Goal: Task Accomplishment & Management: Use online tool/utility

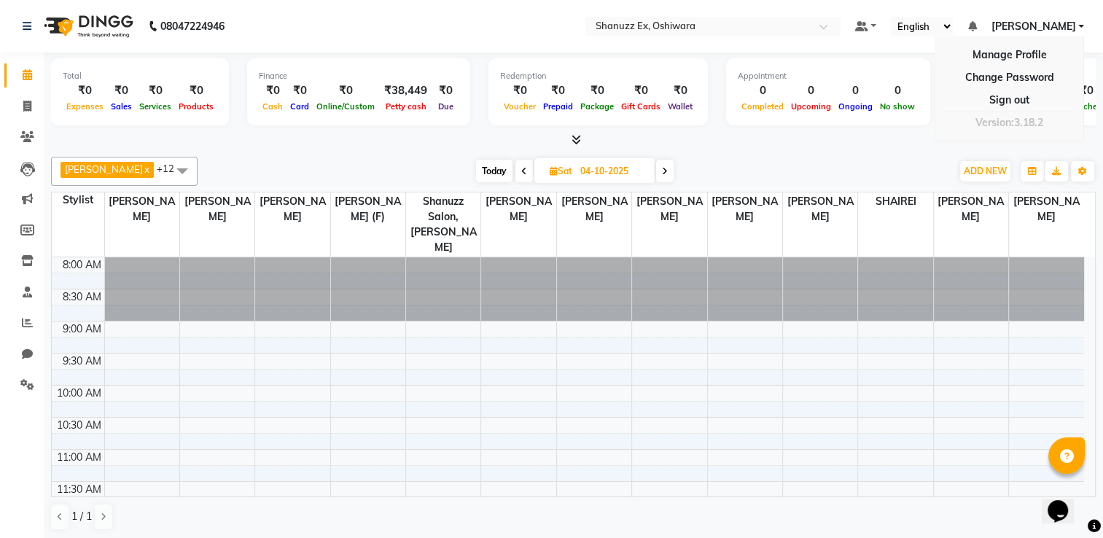
scroll to position [192, 0]
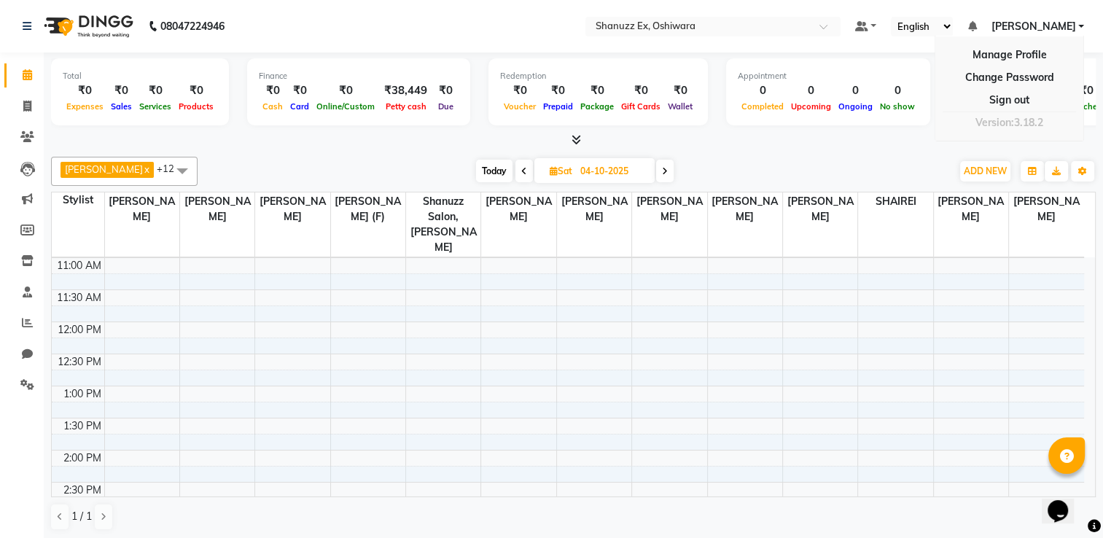
click at [481, 169] on span "Today" at bounding box center [494, 171] width 36 height 23
type input "02-10-2025"
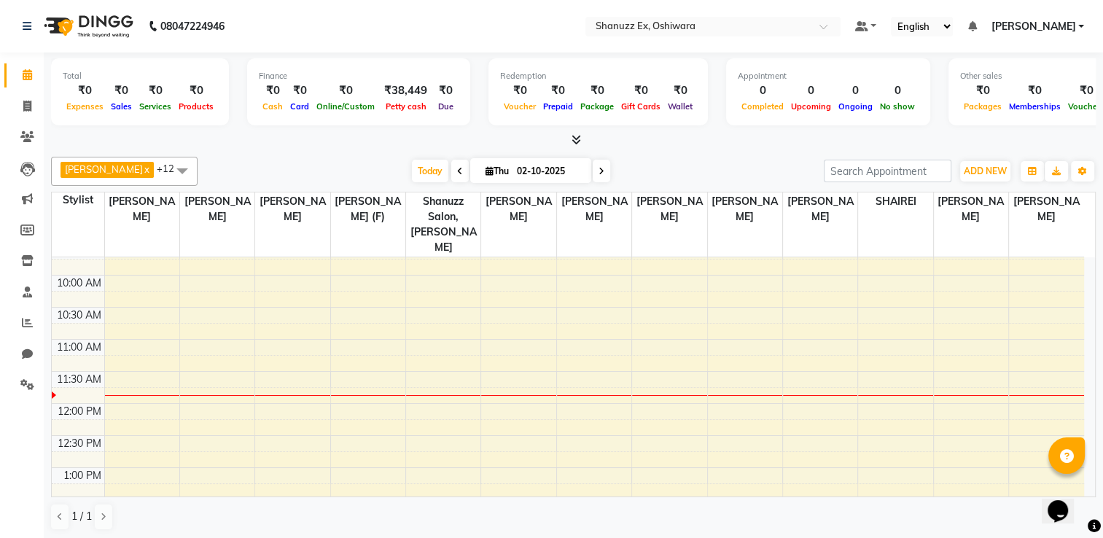
scroll to position [106, 0]
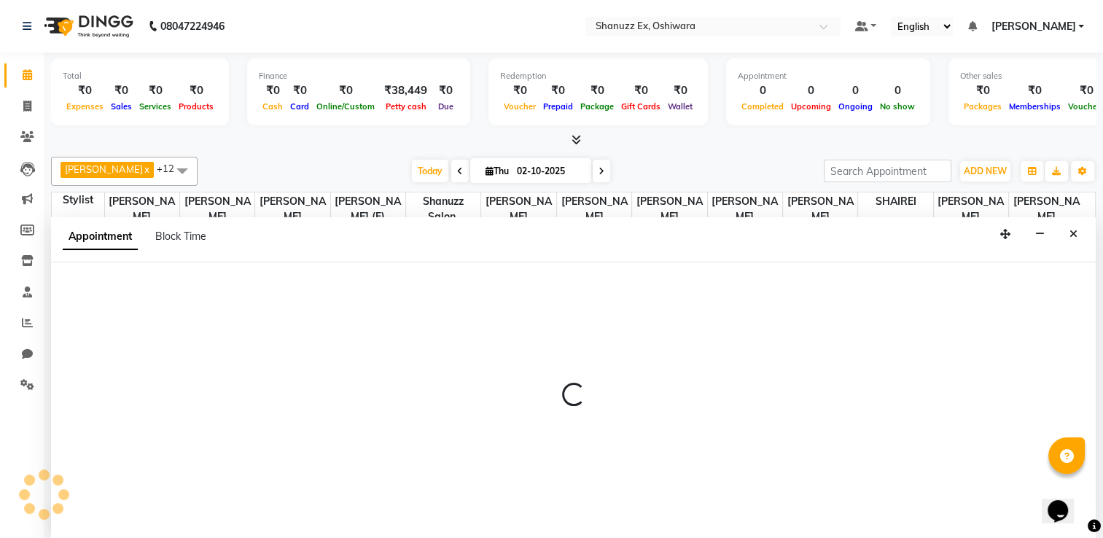
scroll to position [0, 0]
select select "85558"
select select "tentative"
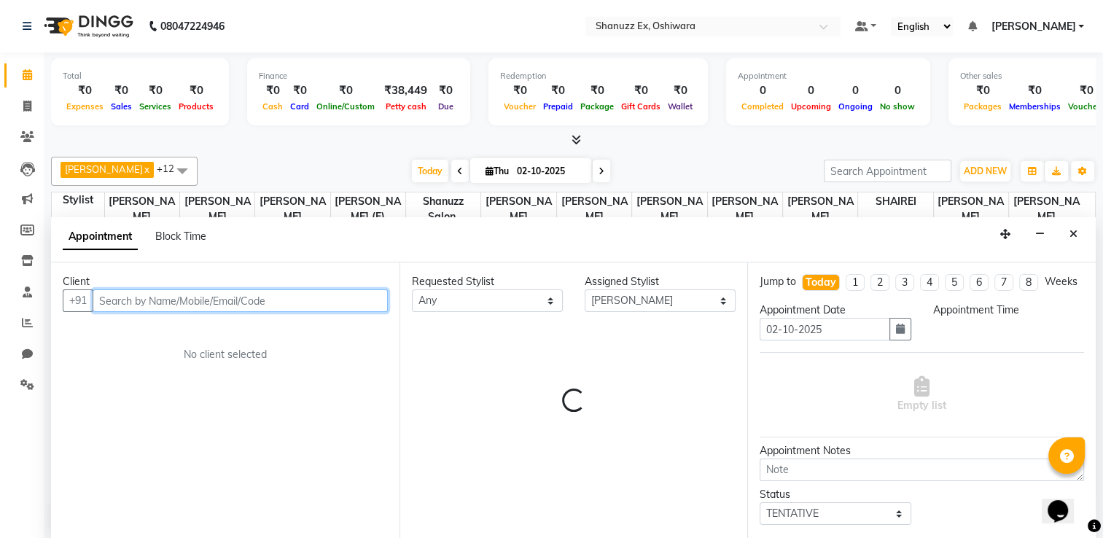
select select "705"
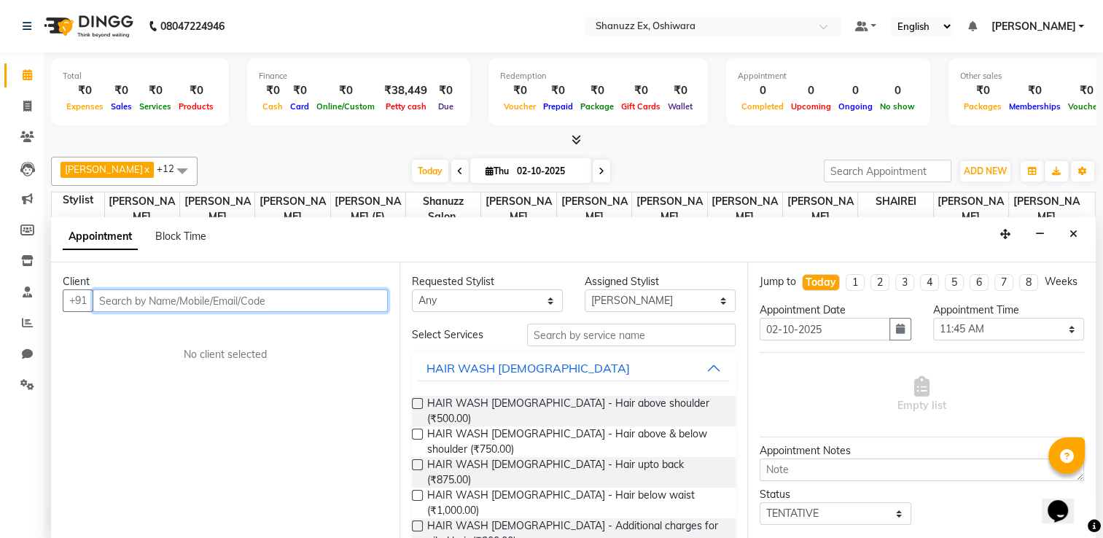
click at [289, 299] on input "text" at bounding box center [240, 300] width 295 height 23
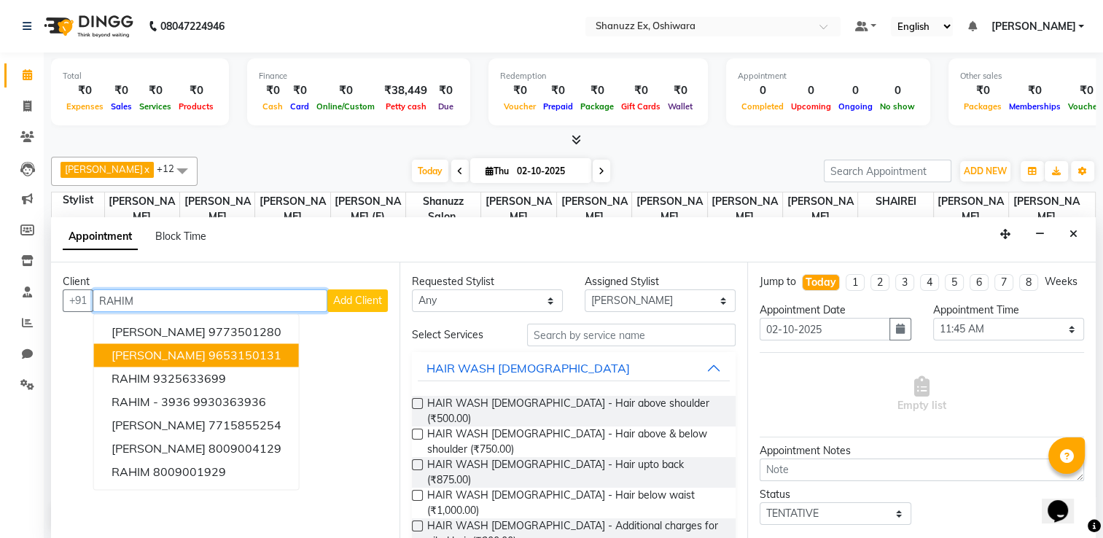
click at [251, 343] on button "rahim walkin 9653150131" at bounding box center [196, 354] width 205 height 23
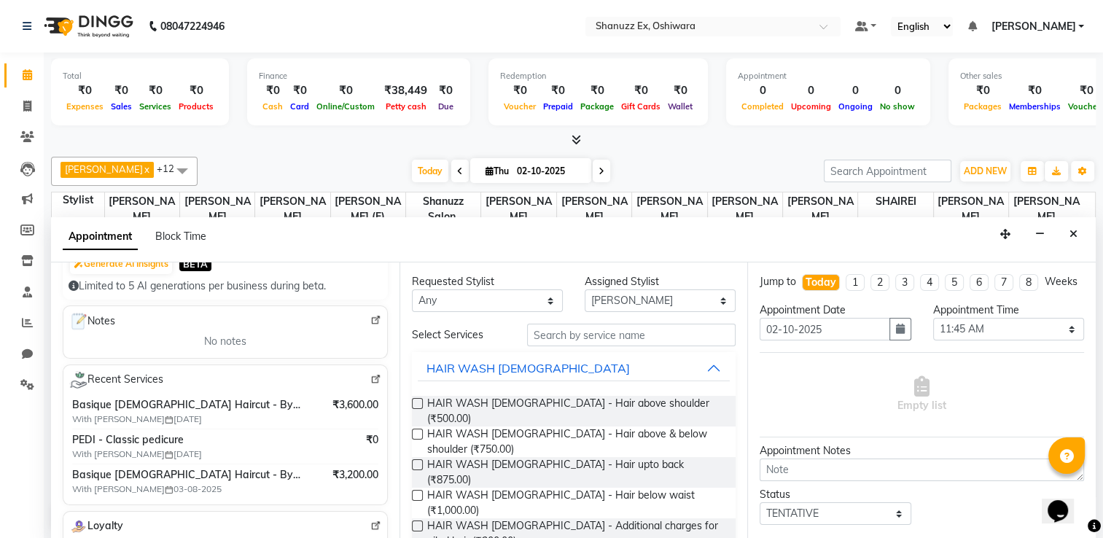
scroll to position [166, 0]
type input "9653150131"
click at [156, 470] on span "Basique [DEMOGRAPHIC_DATA] Haircut - By Seasoned Hairdresser (10+ Years of Expe…" at bounding box center [187, 474] width 230 height 15
click at [26, 106] on icon at bounding box center [27, 106] width 8 height 11
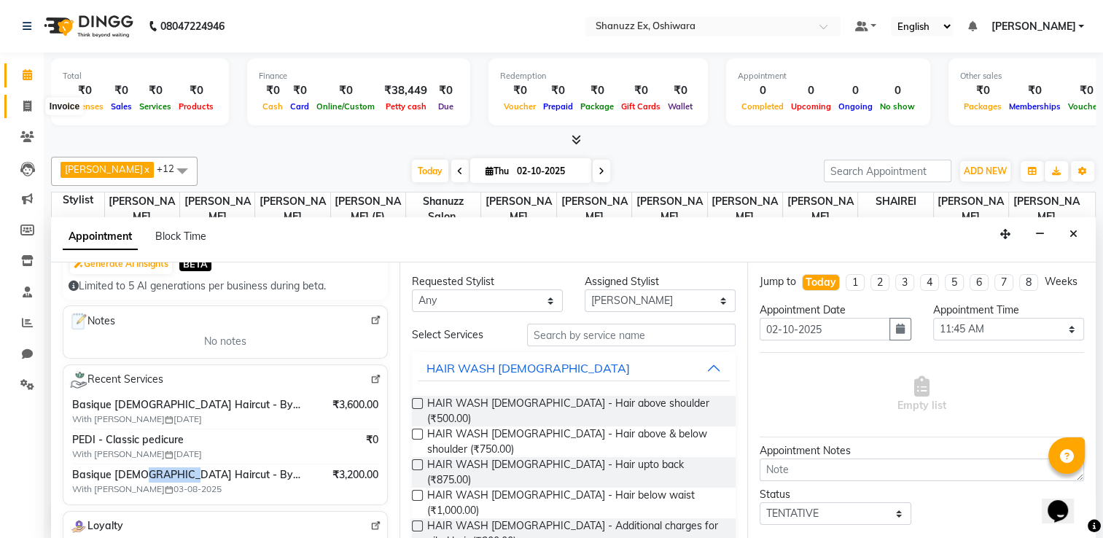
select select "8229"
select select "service"
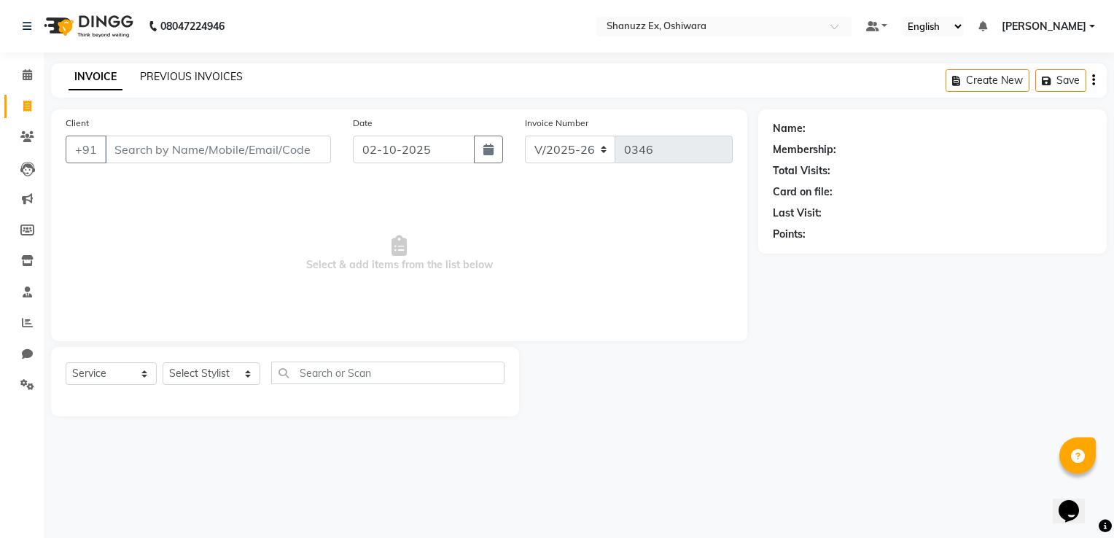
click at [166, 77] on link "PREVIOUS INVOICES" at bounding box center [191, 76] width 103 height 13
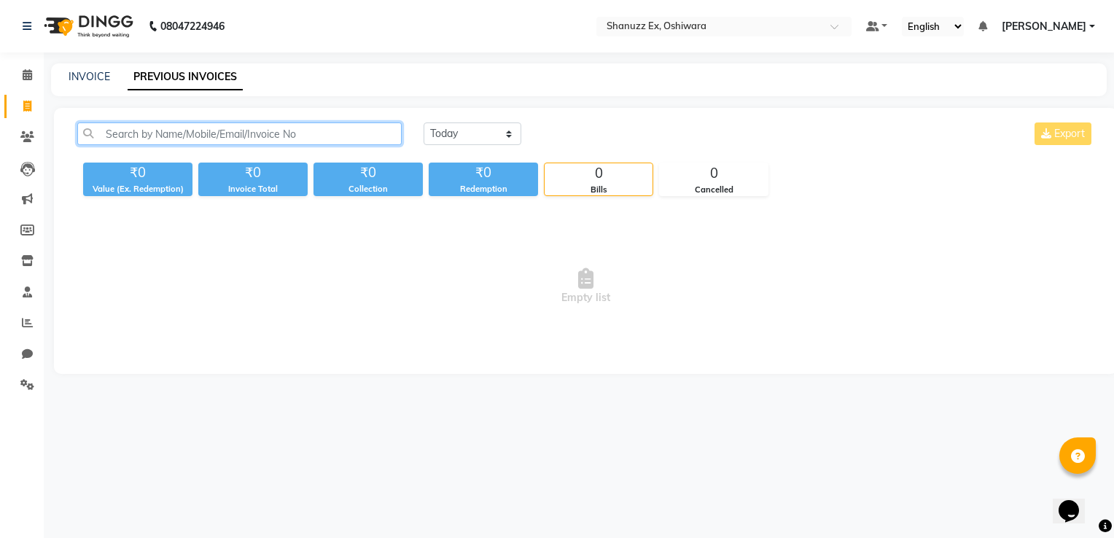
click at [146, 141] on input "text" at bounding box center [239, 133] width 324 height 23
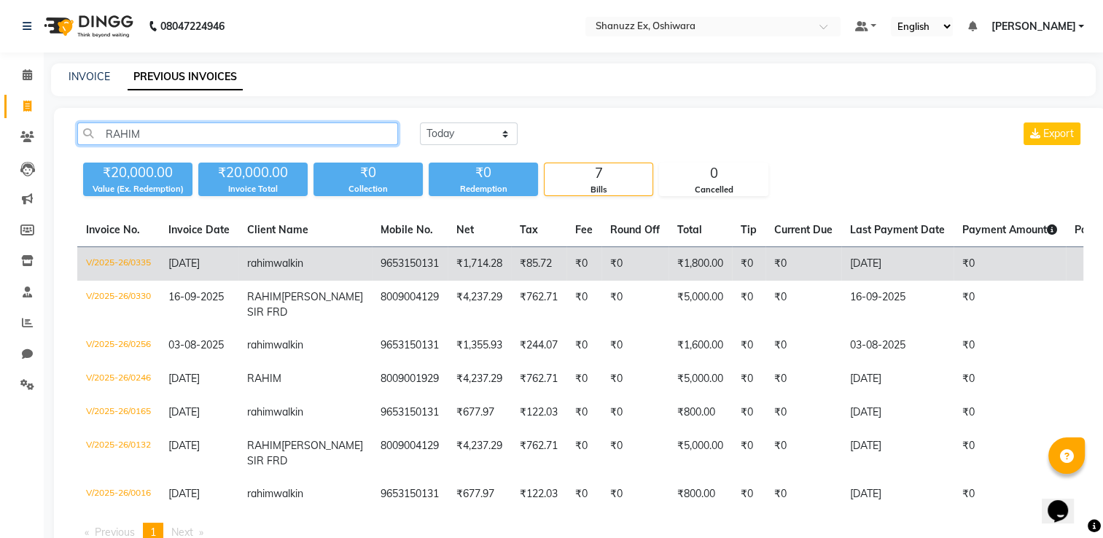
type input "RAHIM"
click at [372, 281] on td "9653150131" at bounding box center [410, 264] width 76 height 34
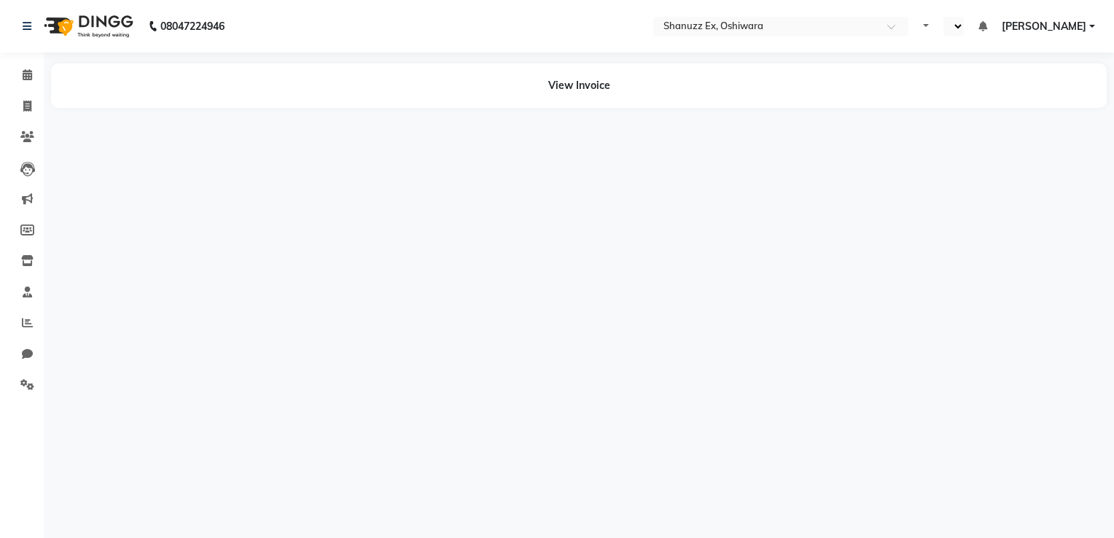
select select "en"
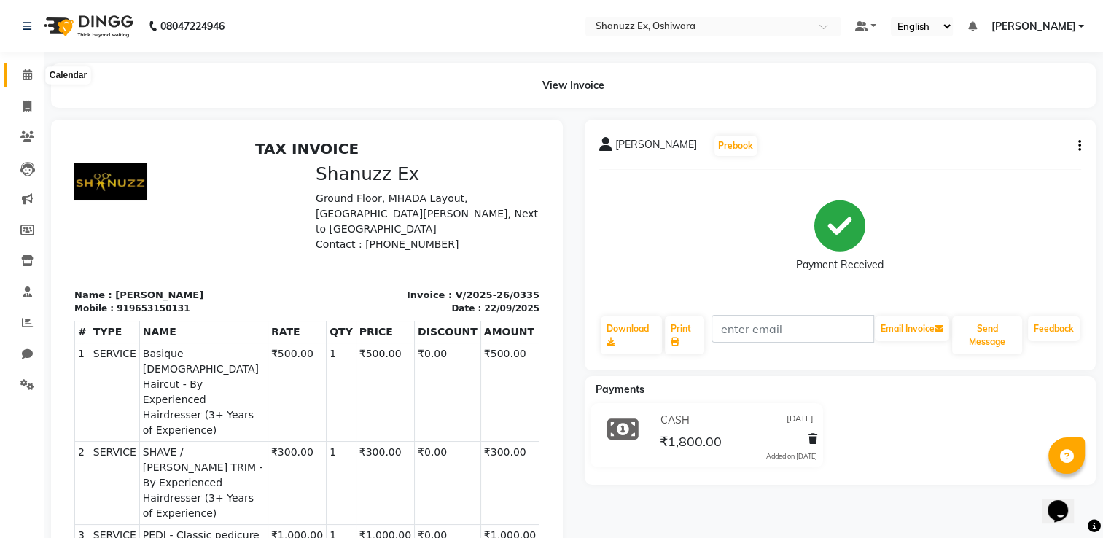
click at [20, 70] on span at bounding box center [28, 75] width 26 height 17
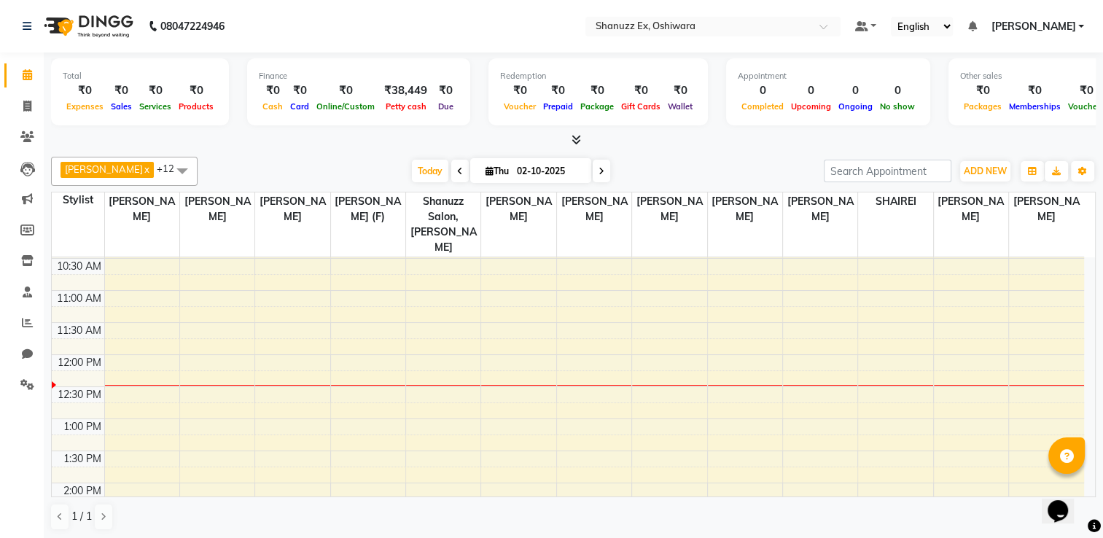
scroll to position [160, 0]
click at [1036, 353] on div "8:00 AM 8:30 AM 9:00 AM 9:30 AM 10:00 AM 10:30 AM 11:00 AM 11:30 AM 12:00 PM 12…" at bounding box center [568, 513] width 1032 height 833
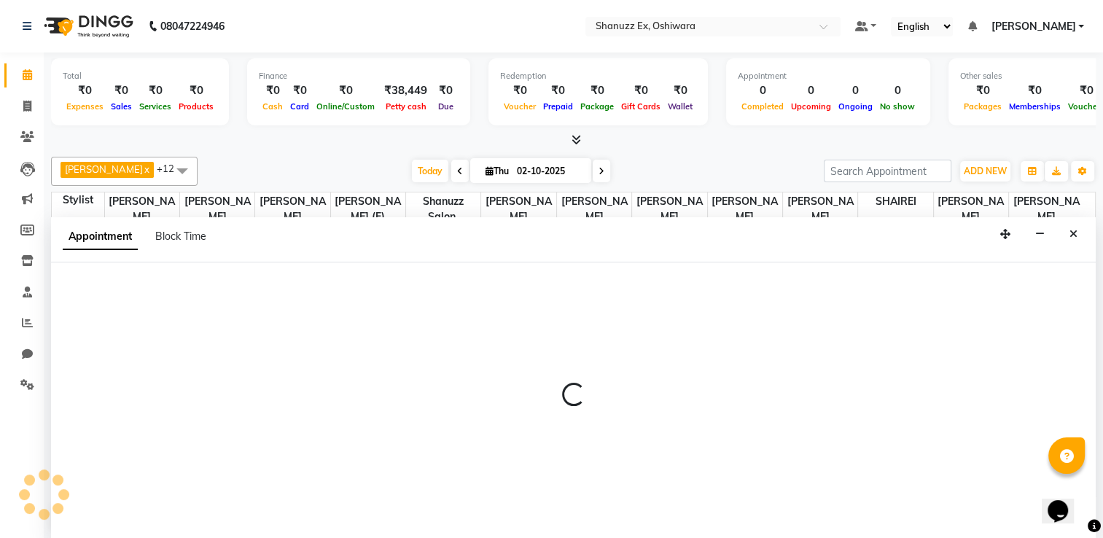
scroll to position [0, 0]
select select "85558"
select select "tentative"
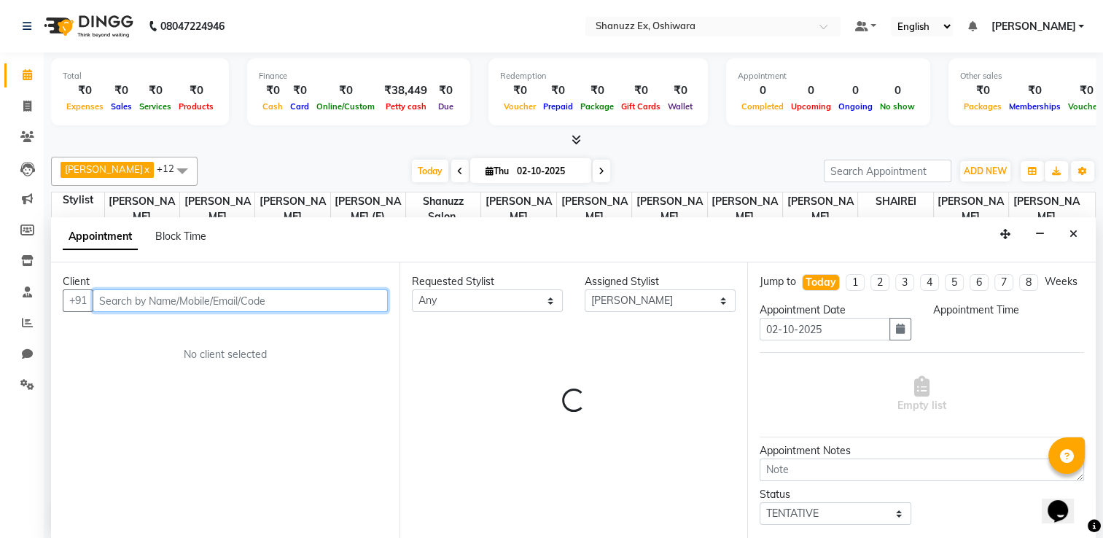
select select "735"
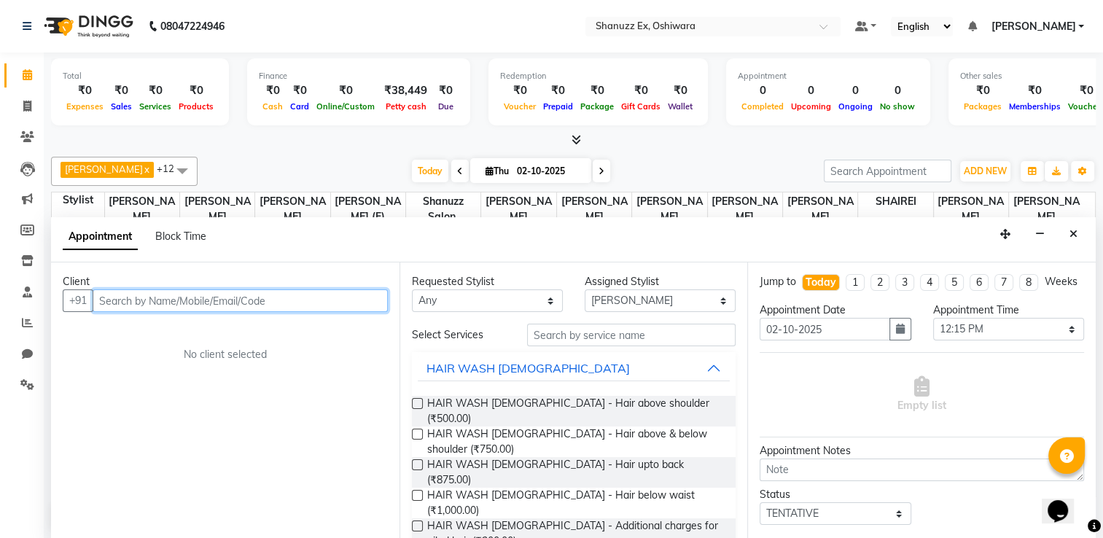
click at [283, 290] on input "text" at bounding box center [240, 300] width 295 height 23
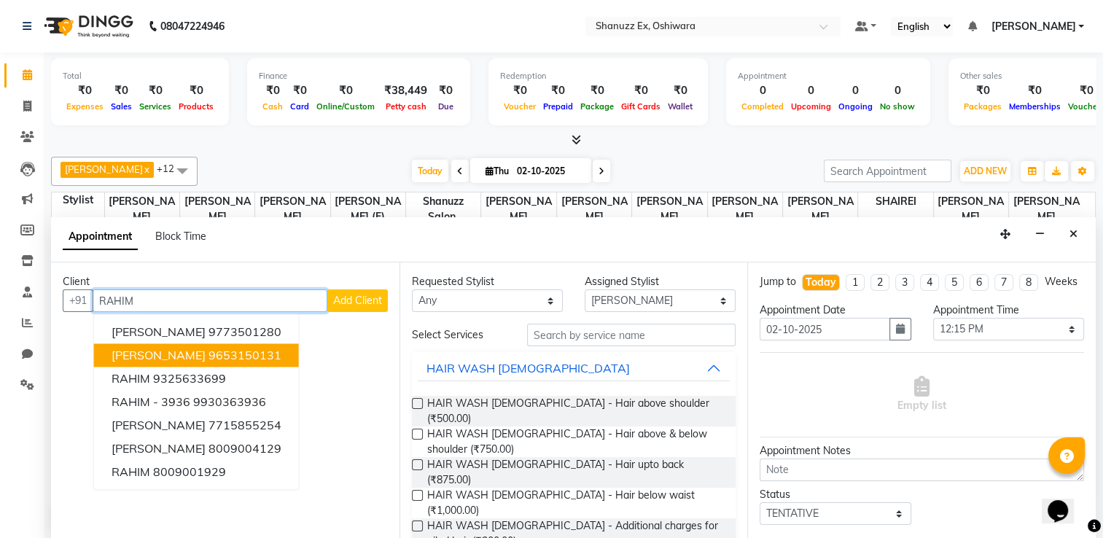
click at [236, 343] on button "rahim walkin 9653150131" at bounding box center [196, 354] width 205 height 23
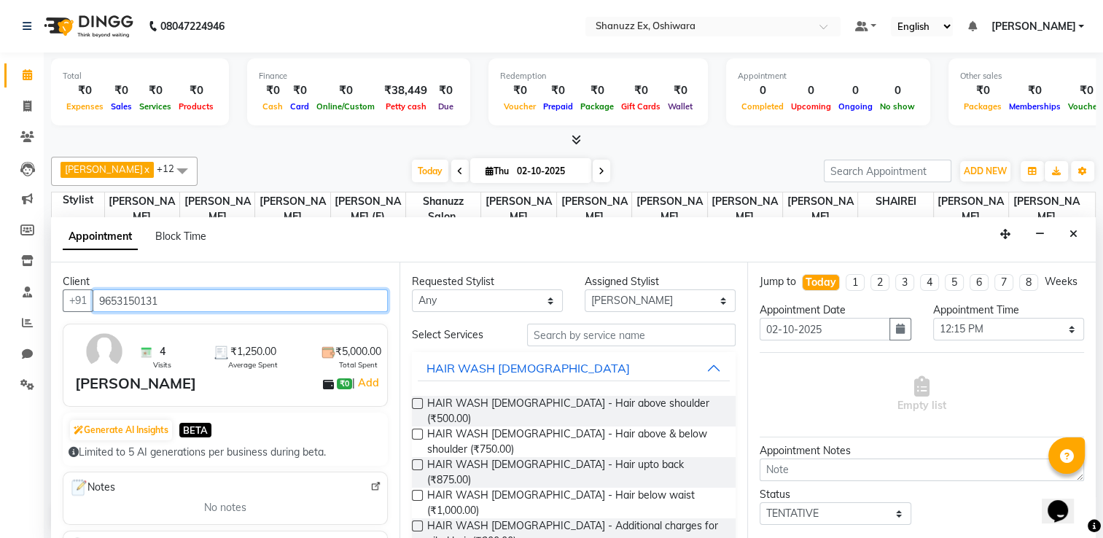
type input "9653150131"
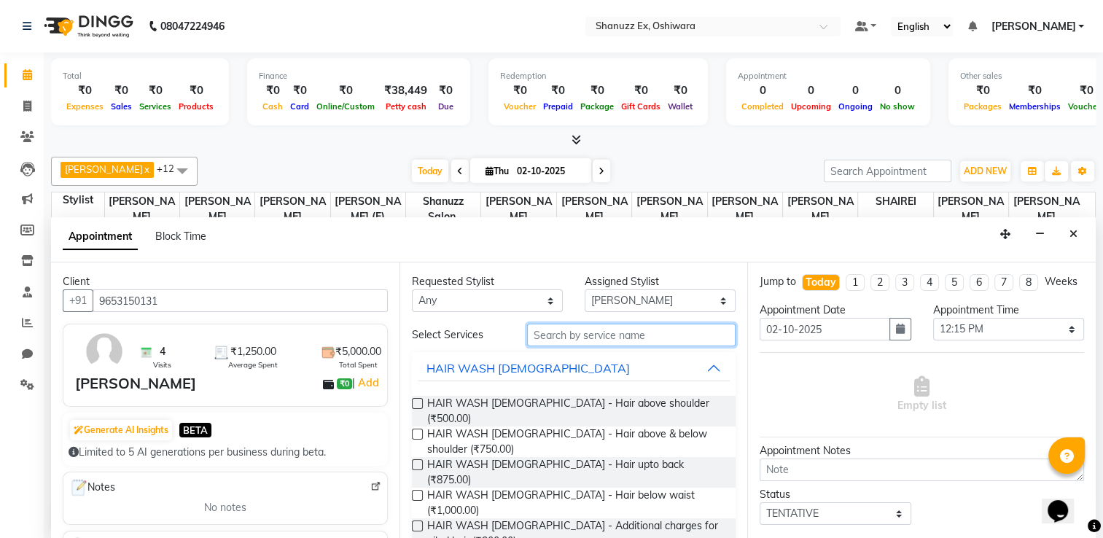
click at [614, 334] on input "text" at bounding box center [631, 335] width 208 height 23
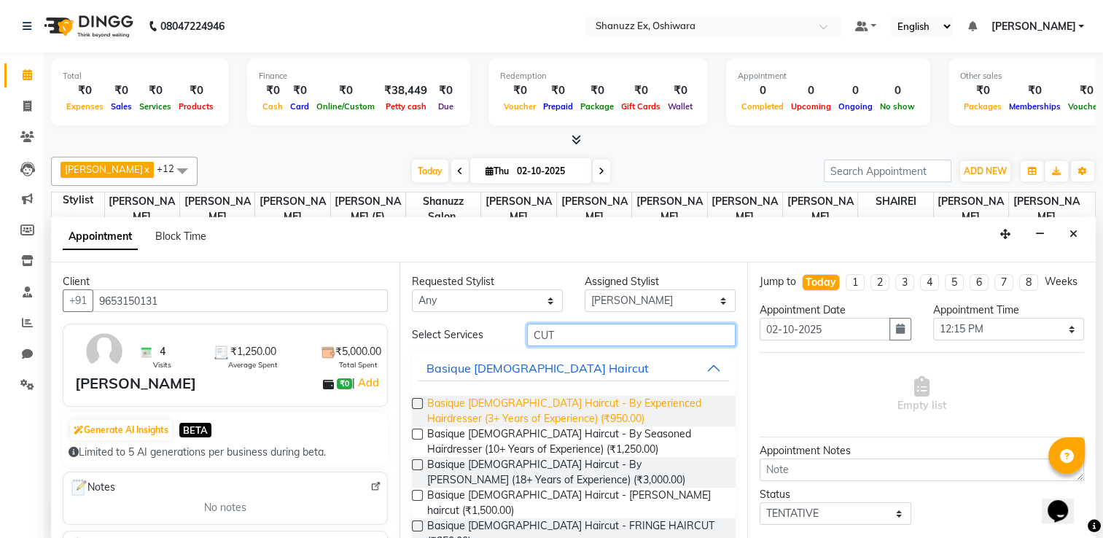
scroll to position [89, 0]
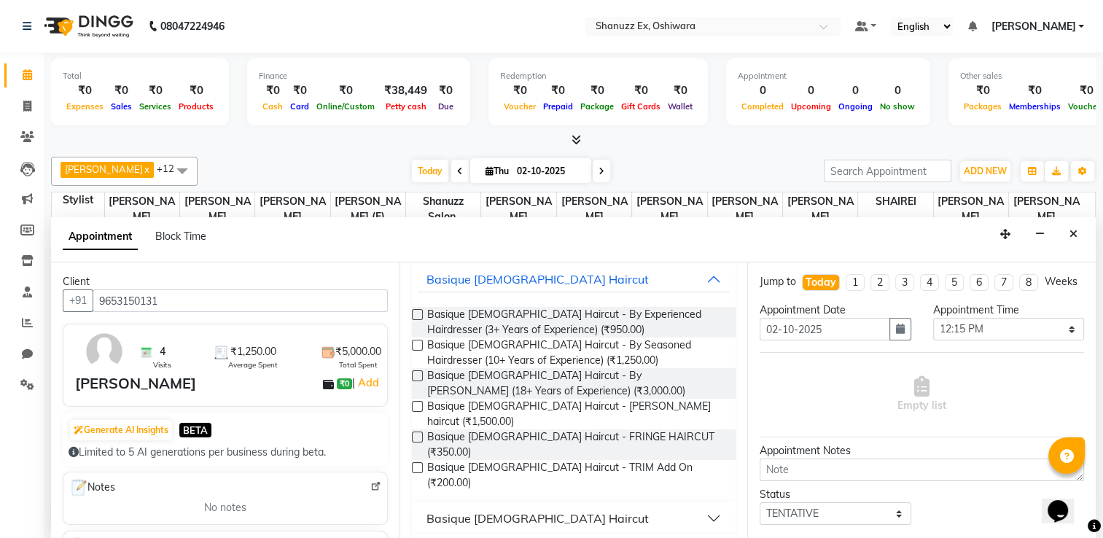
type input "CUT"
click at [489, 509] on div "Basique [DEMOGRAPHIC_DATA] Haircut" at bounding box center [537, 517] width 222 height 17
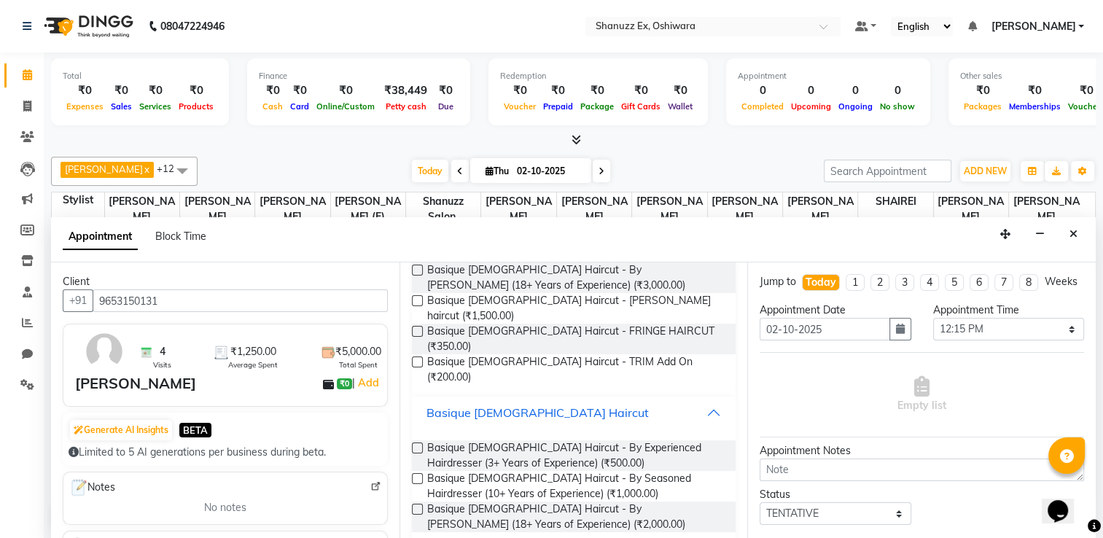
scroll to position [204, 0]
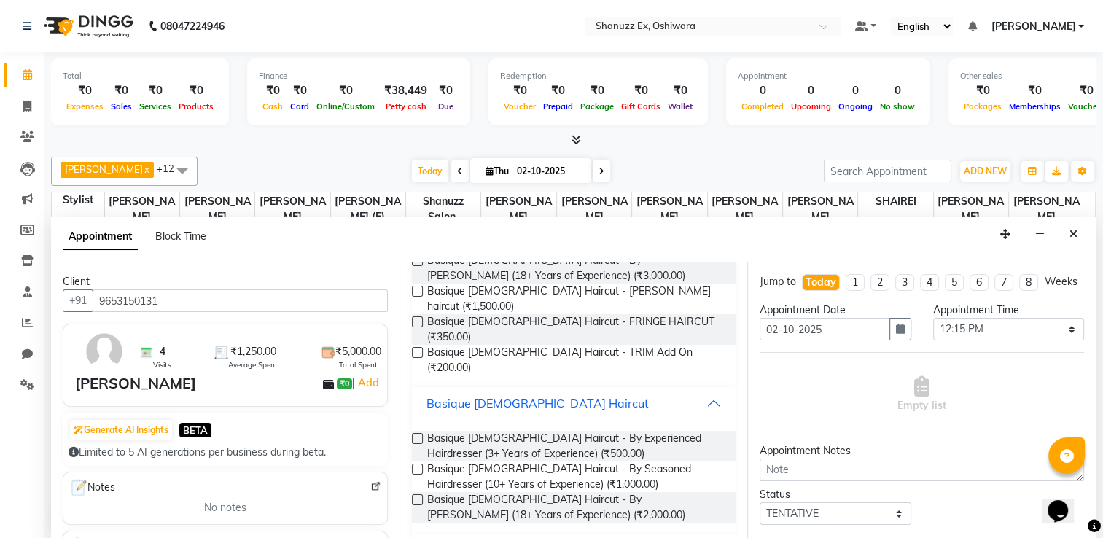
click at [413, 433] on label at bounding box center [417, 438] width 11 height 11
click at [413, 435] on input "checkbox" at bounding box center [416, 439] width 9 height 9
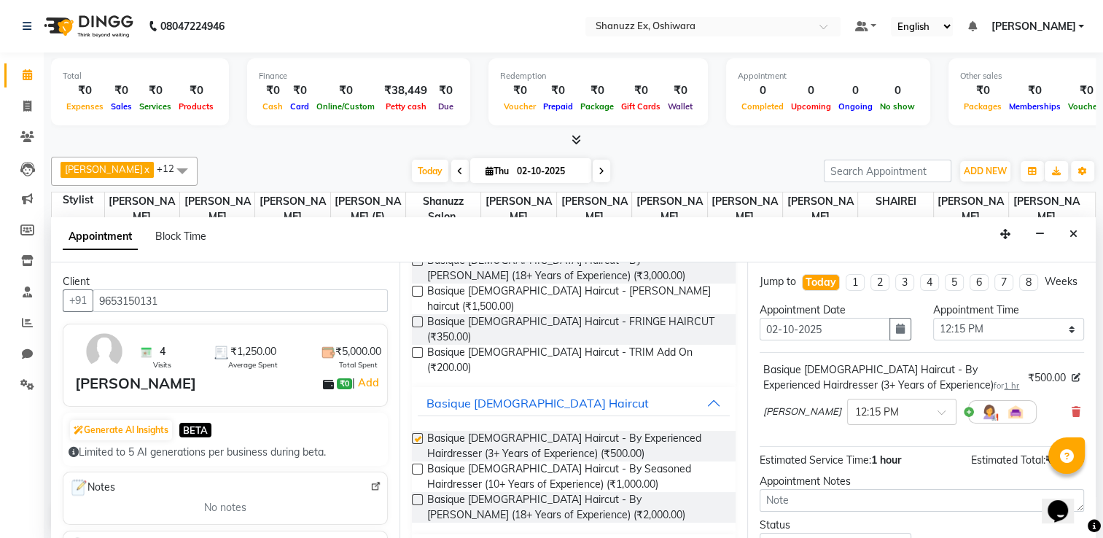
checkbox input "false"
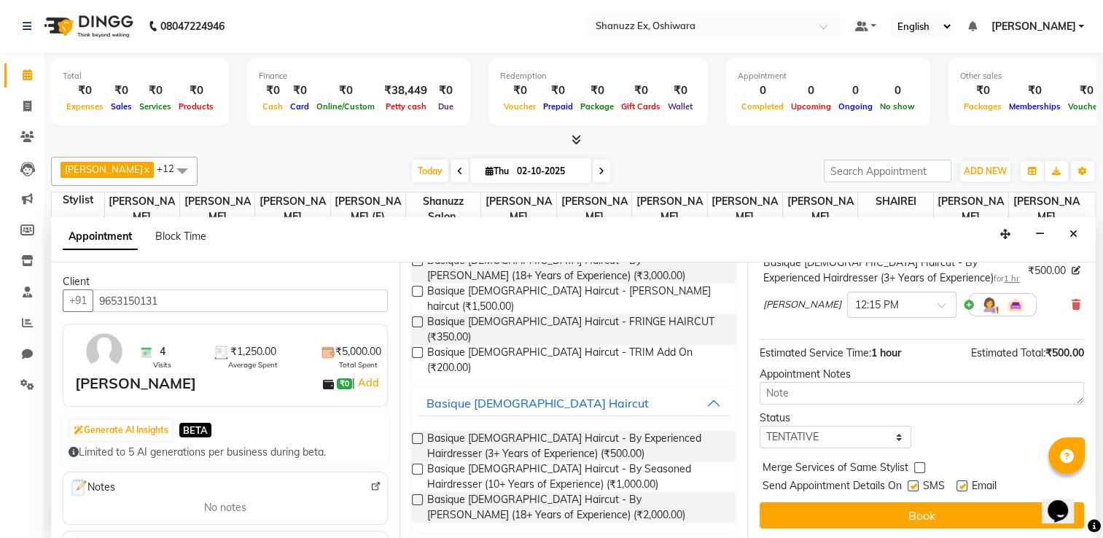
click at [911, 486] on label at bounding box center [912, 485] width 11 height 11
click at [911, 486] on input "checkbox" at bounding box center [911, 486] width 9 height 9
checkbox input "false"
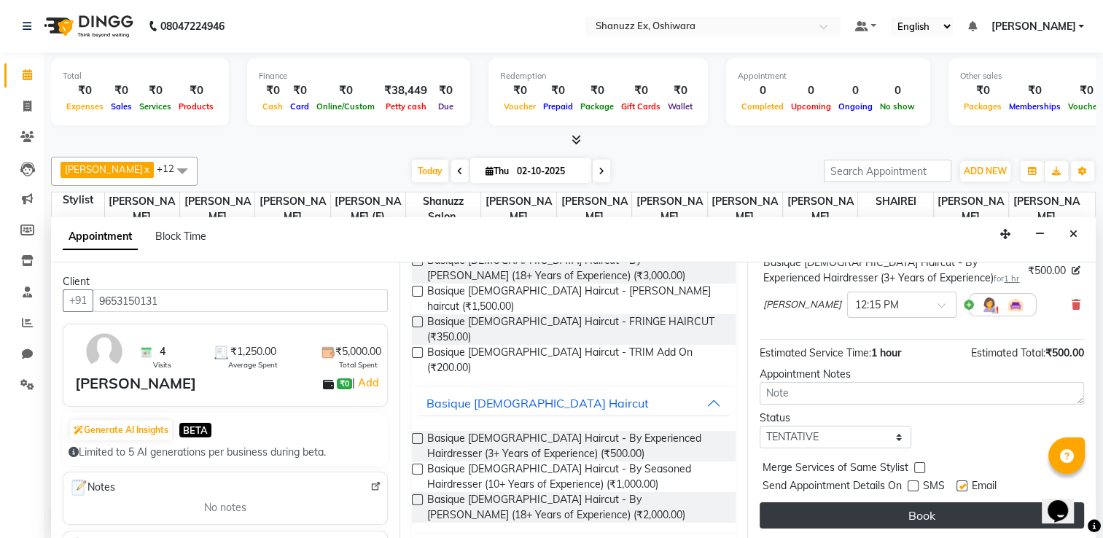
click at [915, 512] on button "Book" at bounding box center [921, 515] width 324 height 26
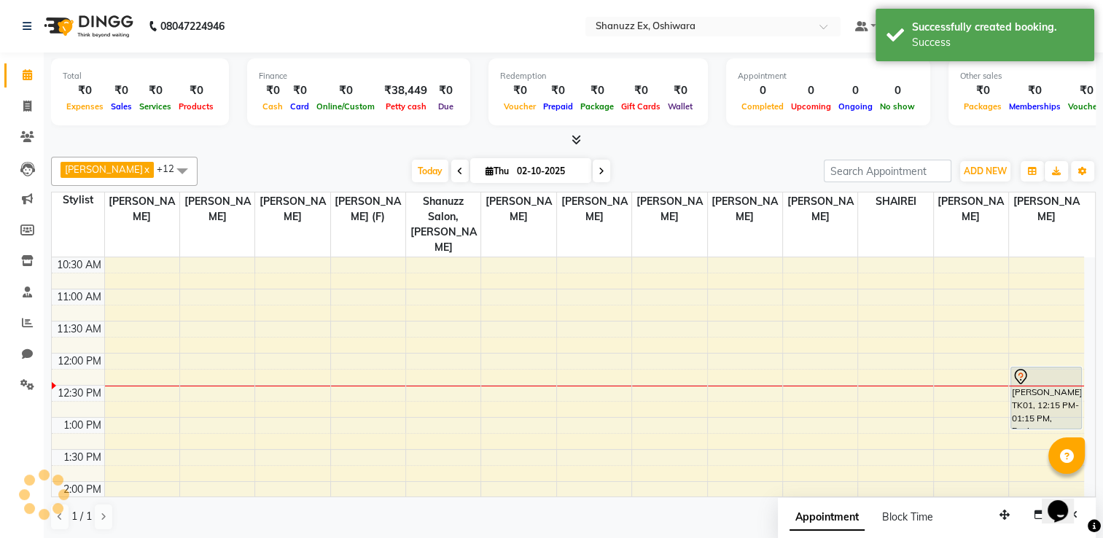
scroll to position [0, 0]
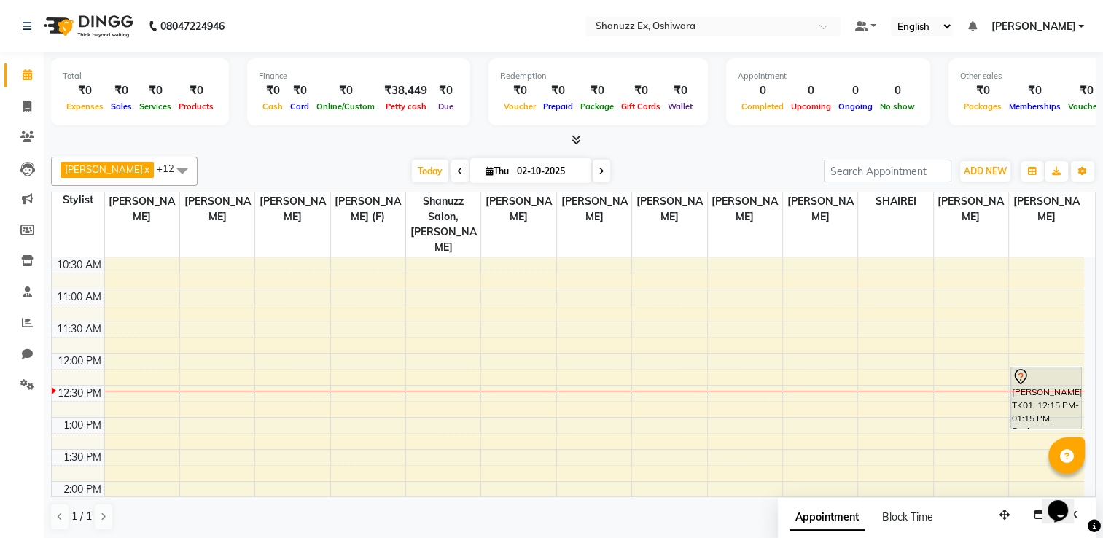
click at [457, 170] on icon at bounding box center [460, 171] width 6 height 9
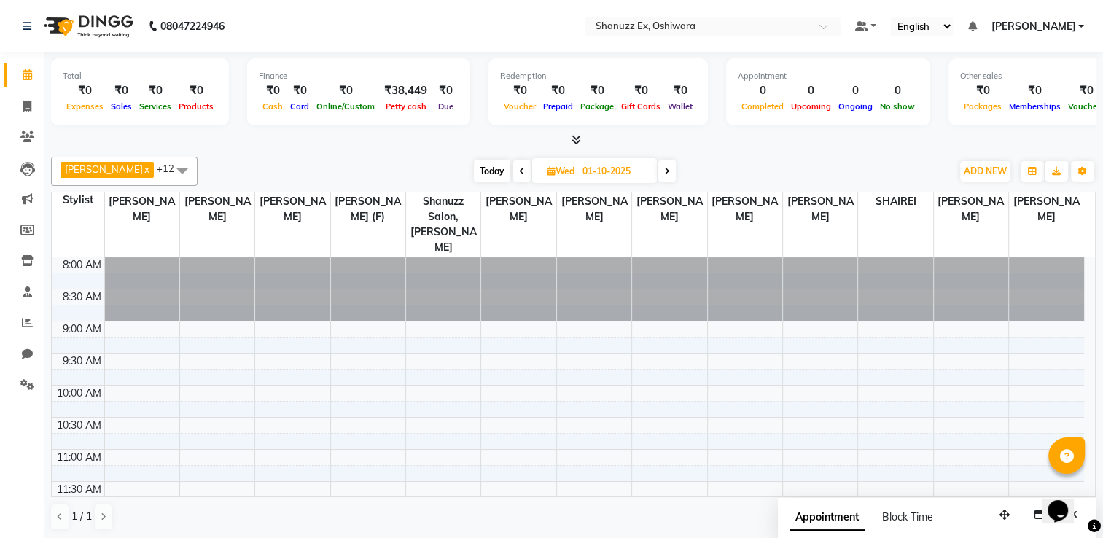
scroll to position [255, 0]
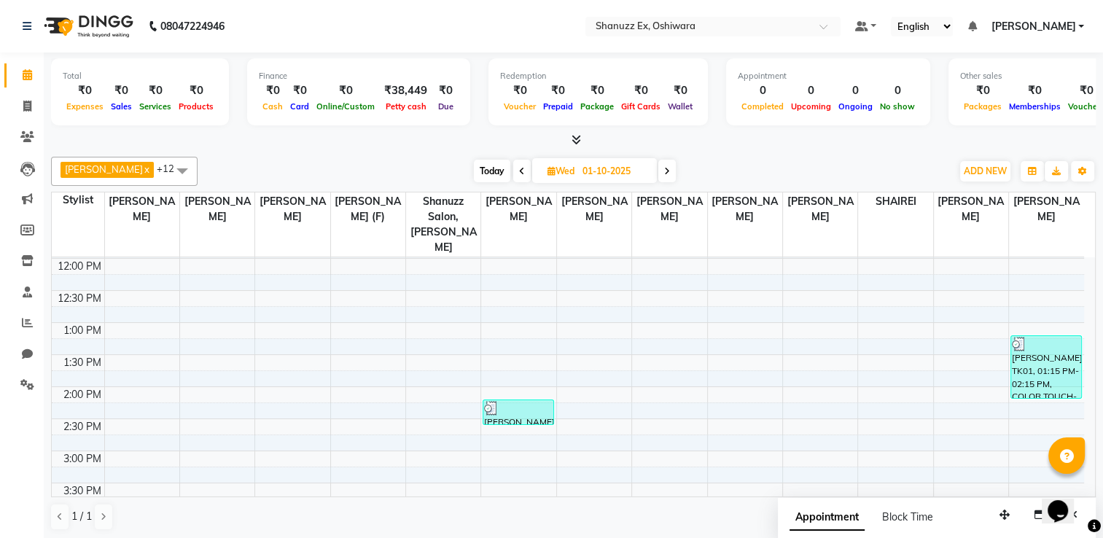
click at [474, 168] on span "Today" at bounding box center [492, 171] width 36 height 23
type input "02-10-2025"
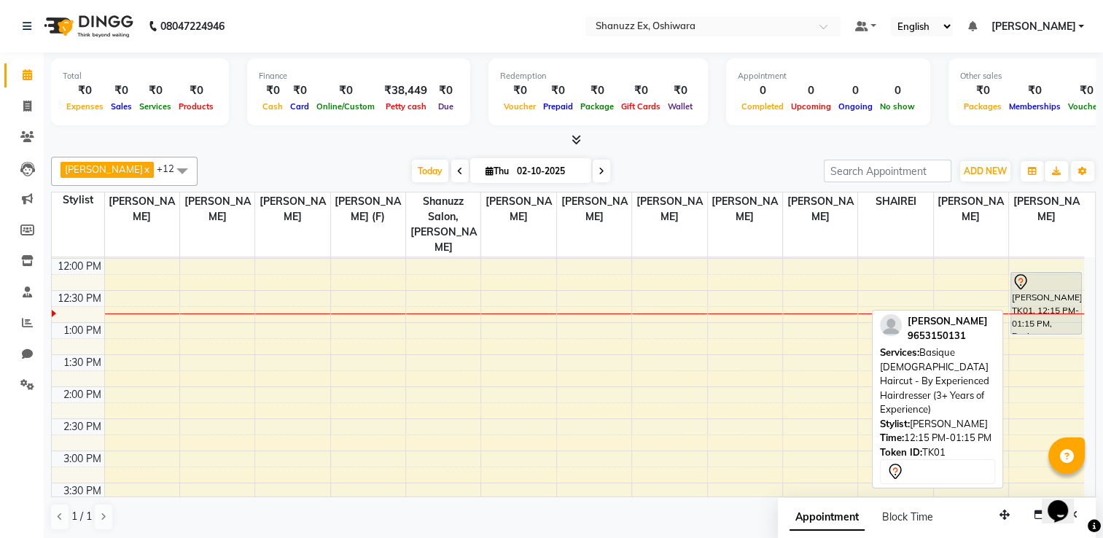
click at [1040, 278] on div "[PERSON_NAME], TK01, 12:15 PM-01:15 PM, Basique [DEMOGRAPHIC_DATA] Haircut - By…" at bounding box center [1046, 303] width 70 height 61
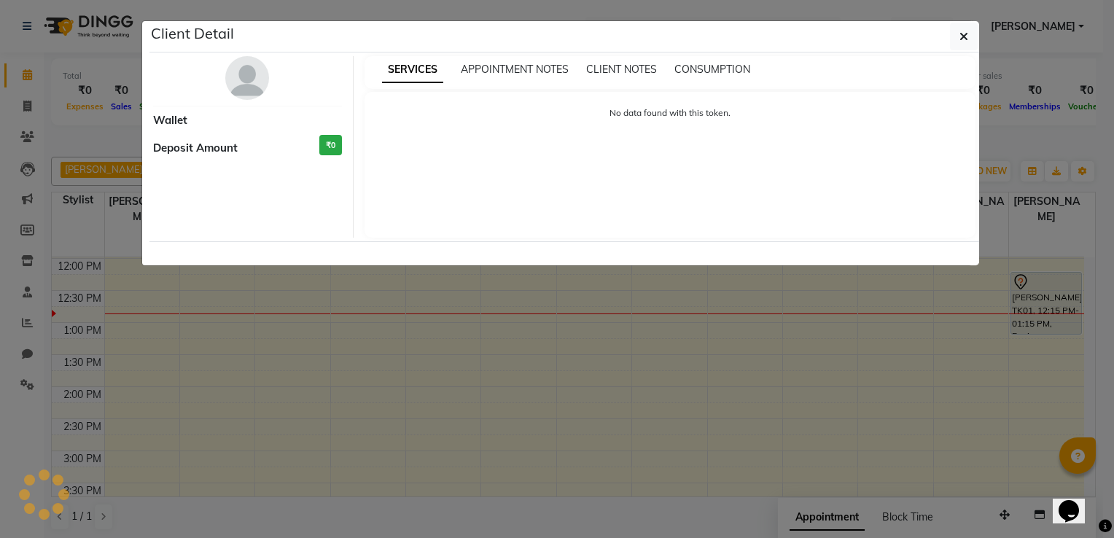
select select "7"
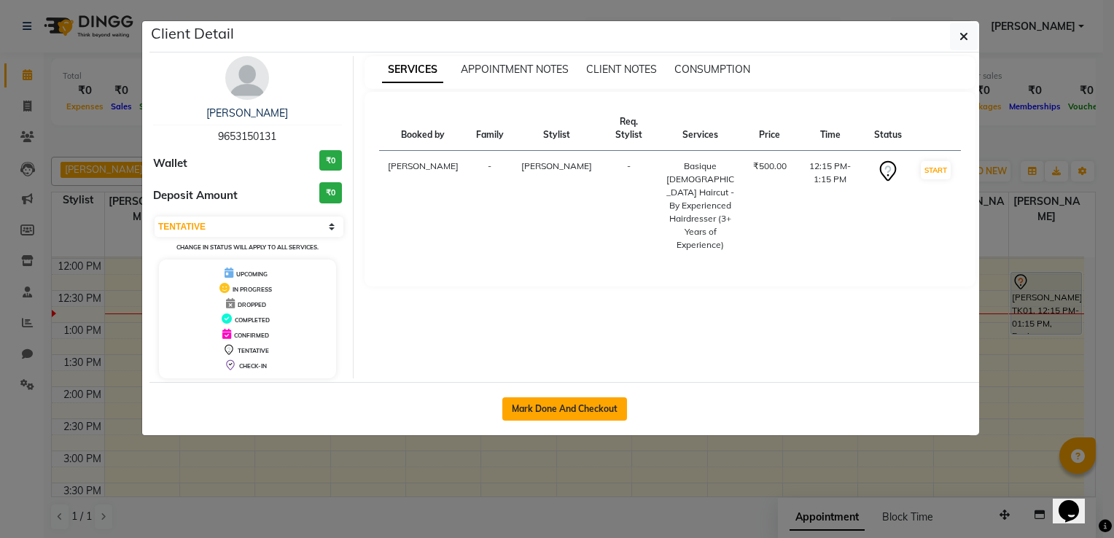
click at [574, 410] on button "Mark Done And Checkout" at bounding box center [564, 408] width 125 height 23
select select "8229"
select select "service"
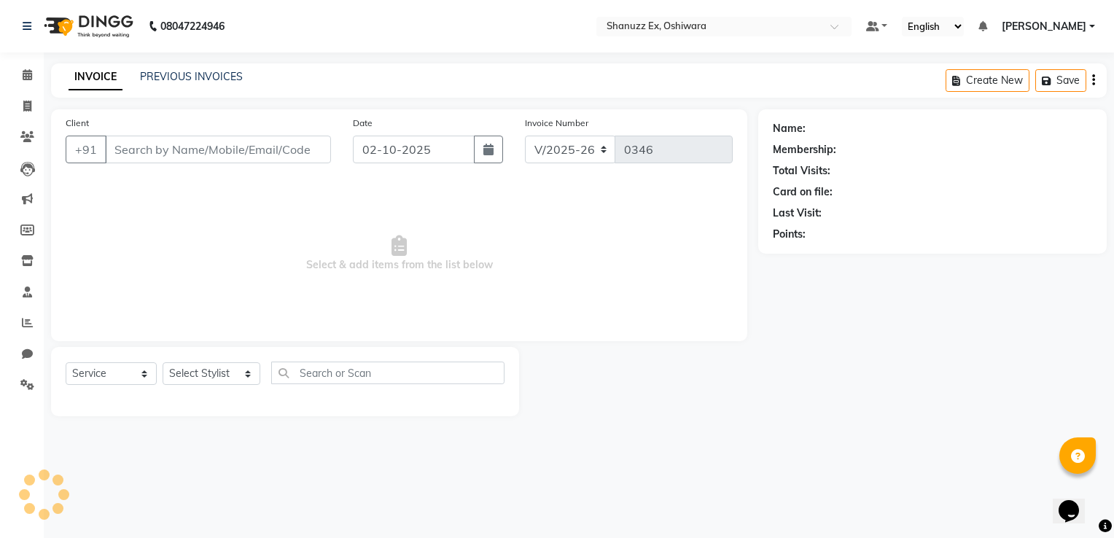
type input "9653150131"
select select "85558"
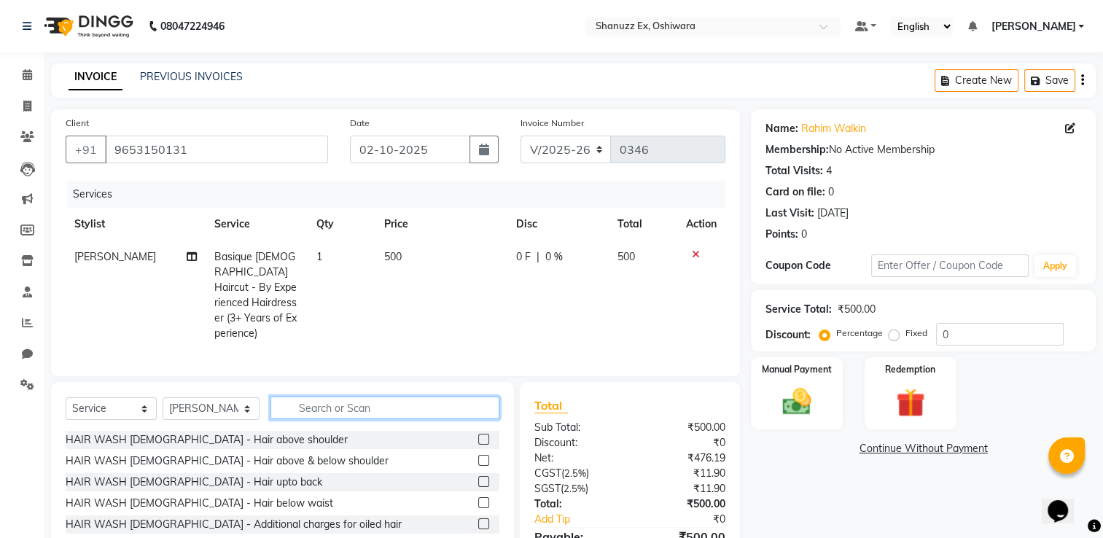
click at [329, 411] on input "text" at bounding box center [384, 407] width 229 height 23
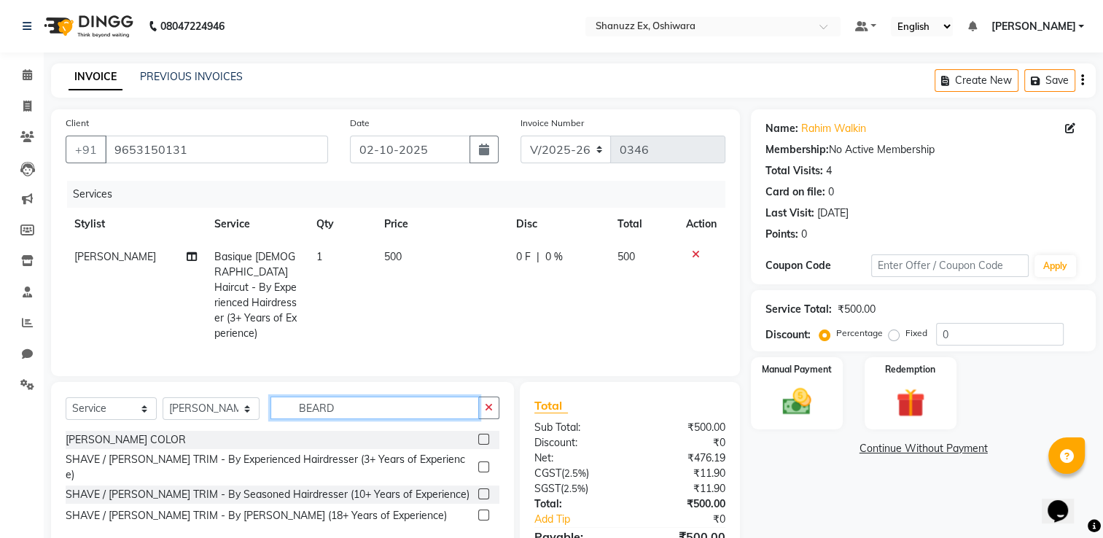
type input "BEARD"
click at [485, 461] on label at bounding box center [483, 466] width 11 height 11
click at [485, 463] on input "checkbox" at bounding box center [482, 467] width 9 height 9
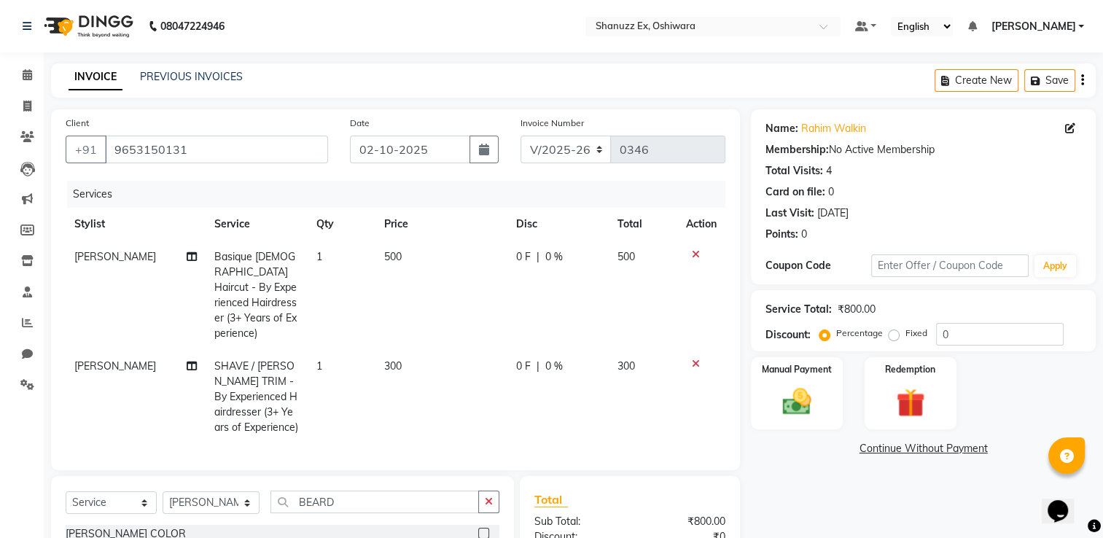
checkbox input "false"
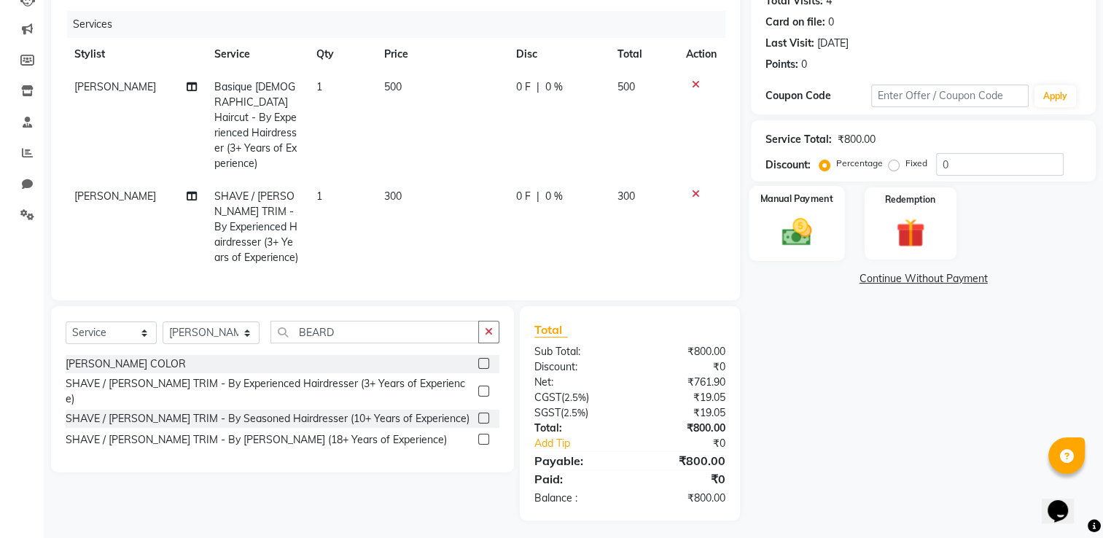
click at [789, 217] on img at bounding box center [797, 232] width 49 height 34
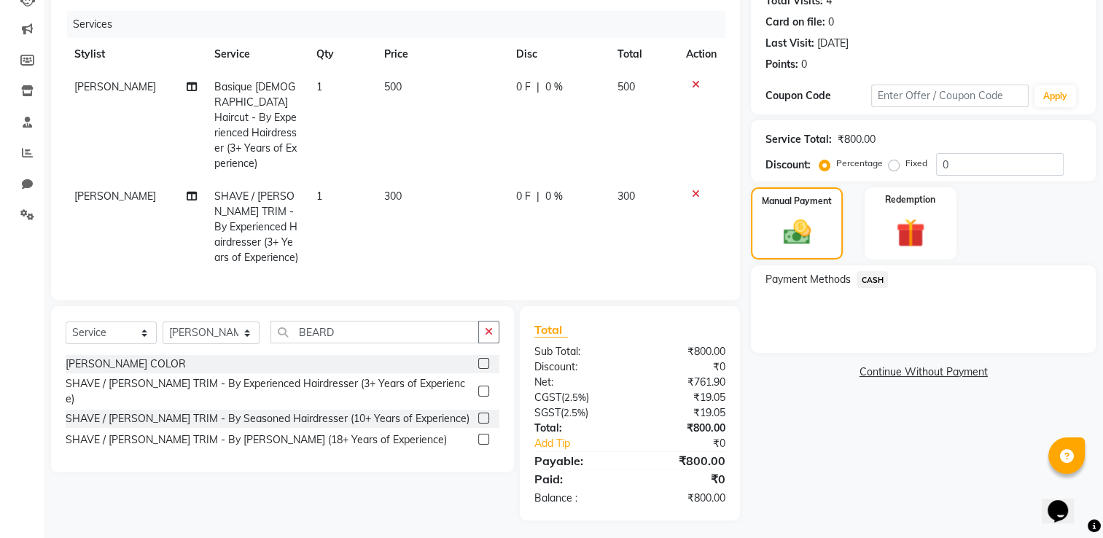
click at [872, 275] on span "CASH" at bounding box center [871, 279] width 31 height 17
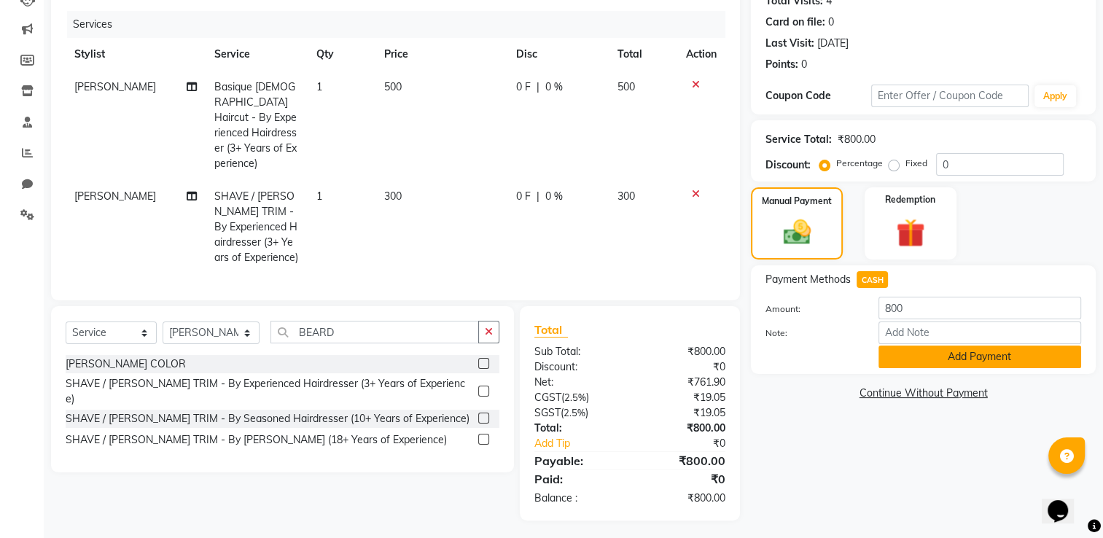
click at [907, 355] on button "Add Payment" at bounding box center [979, 356] width 203 height 23
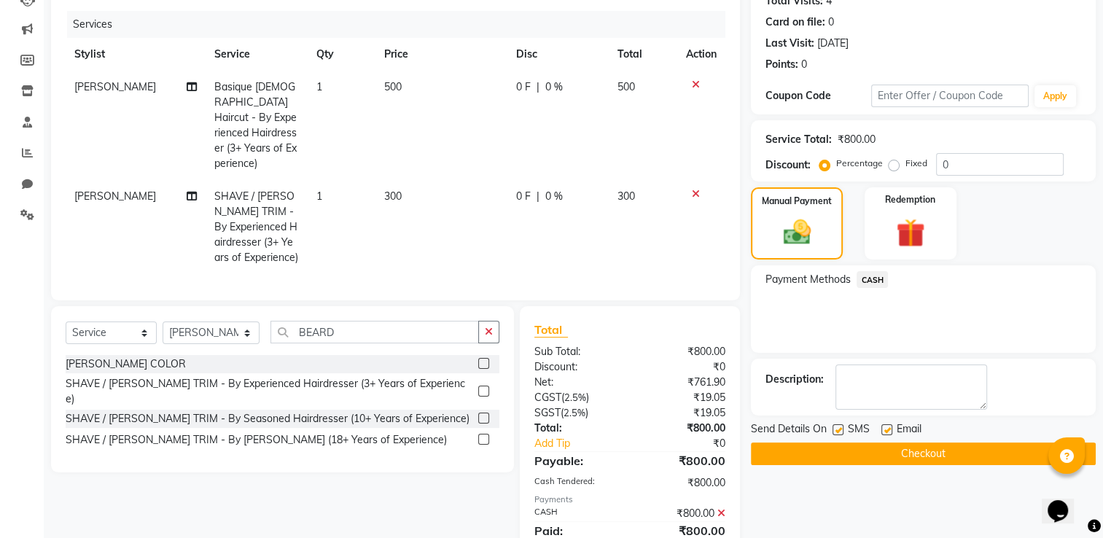
scroll to position [222, 0]
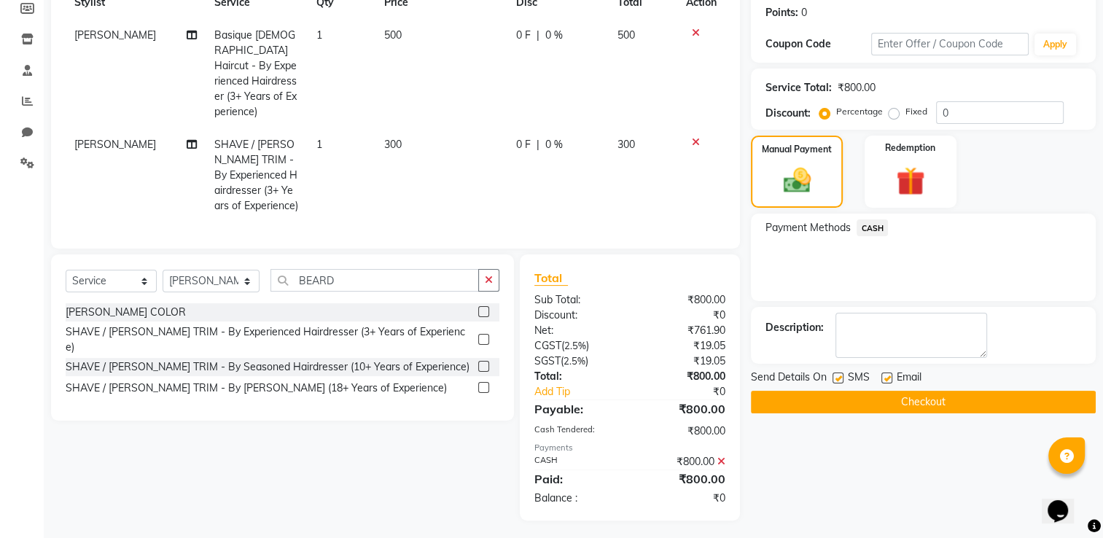
click at [837, 372] on label at bounding box center [837, 377] width 11 height 11
click at [837, 374] on input "checkbox" at bounding box center [836, 378] width 9 height 9
checkbox input "false"
click at [787, 404] on button "Checkout" at bounding box center [923, 402] width 345 height 23
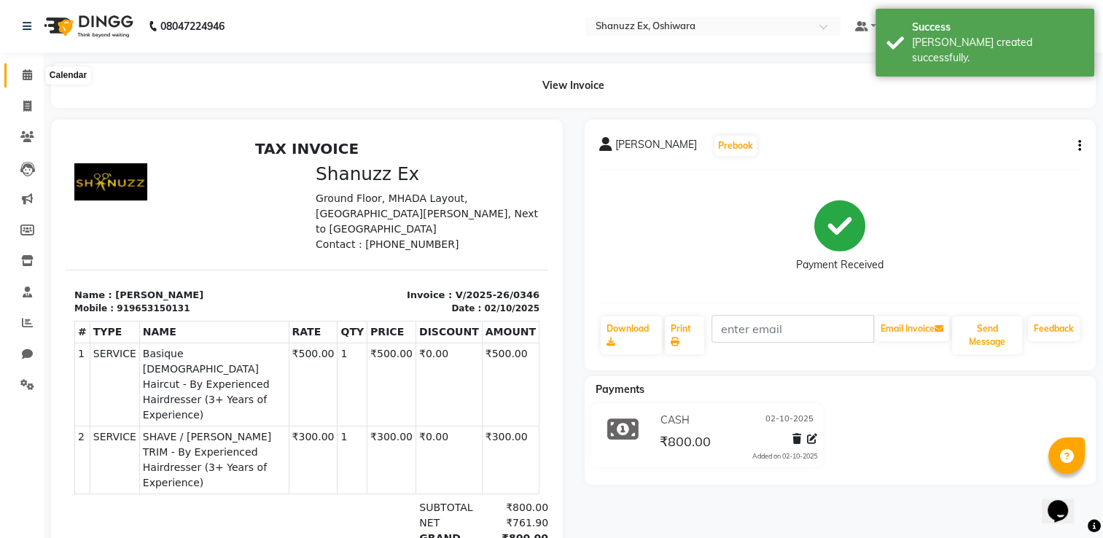
click at [26, 80] on icon at bounding box center [27, 74] width 9 height 11
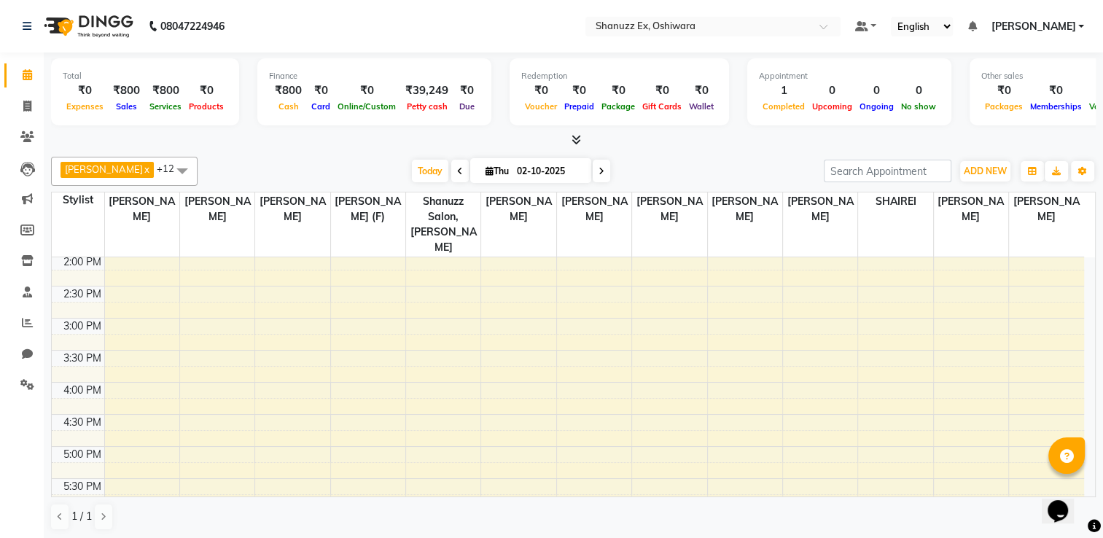
scroll to position [391, 0]
click at [489, 166] on span "Thu" at bounding box center [497, 170] width 31 height 11
select select "10"
select select "2025"
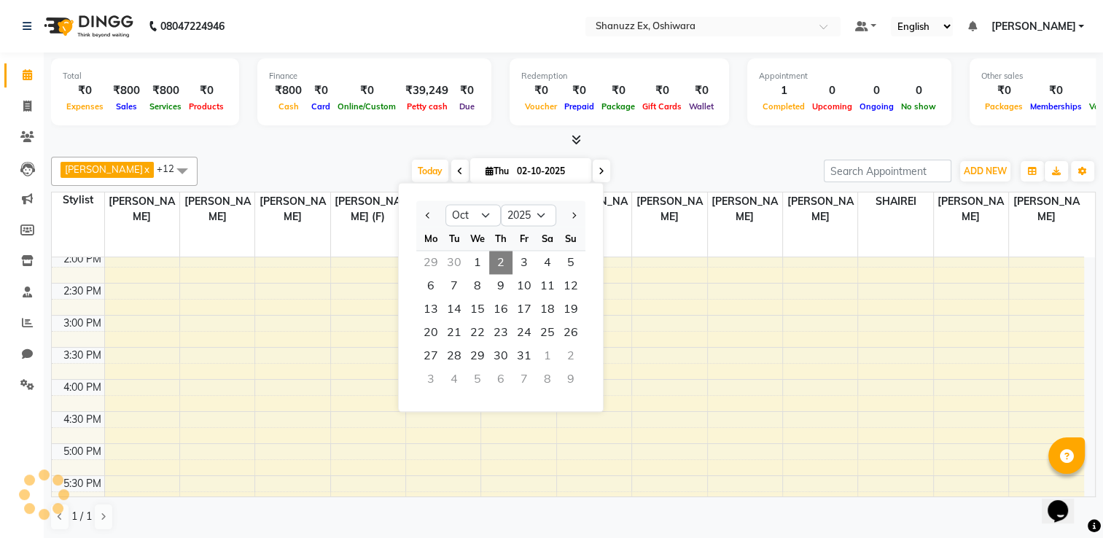
click at [747, 121] on div "Appointment 1 Completed 0 Upcoming 0 Ongoing 0 No show" at bounding box center [849, 91] width 204 height 67
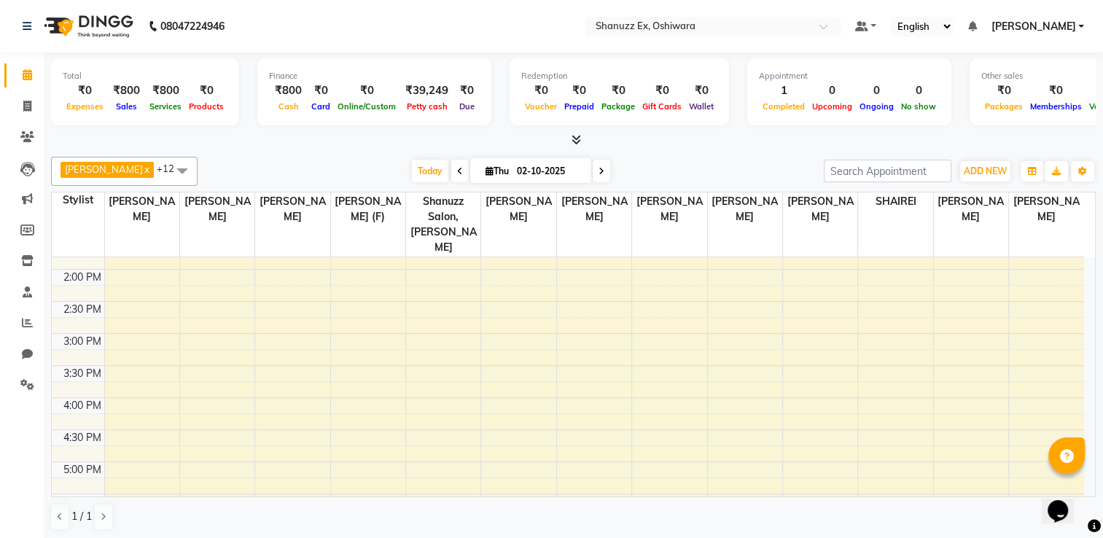
scroll to position [371, 0]
